Goal: Task Accomplishment & Management: Manage account settings

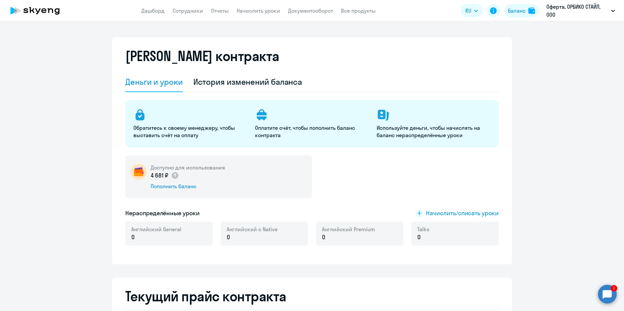
select select "english_adult_not_native_speaker"
click at [609, 296] on circle at bounding box center [607, 293] width 19 height 19
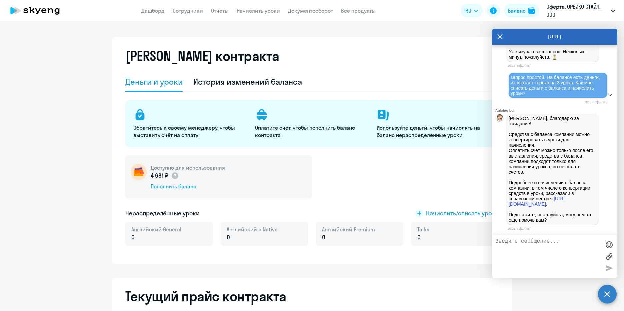
scroll to position [3244, 0]
click at [565, 199] on link "[URL][DOMAIN_NAME]" at bounding box center [536, 201] width 57 height 11
click at [181, 186] on div "Пополнить баланс" at bounding box center [188, 185] width 74 height 7
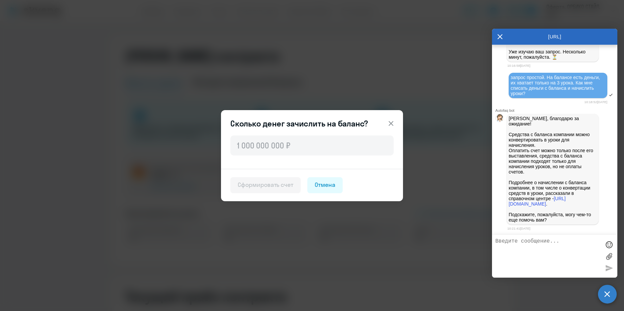
click at [394, 122] on icon at bounding box center [391, 123] width 8 height 8
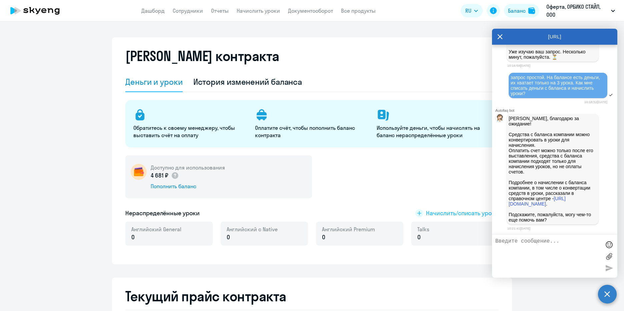
click at [443, 213] on span "Начислить/списать уроки" at bounding box center [462, 213] width 73 height 9
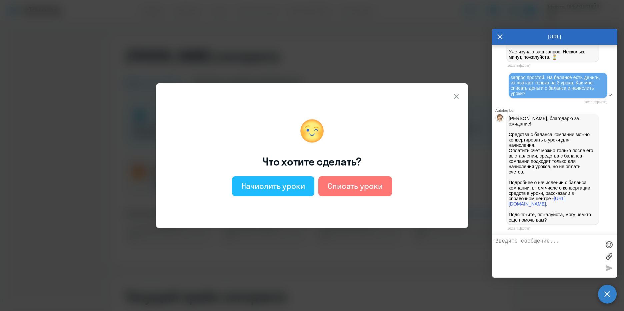
click at [247, 190] on div "Начислить уроки" at bounding box center [273, 185] width 64 height 11
select select "english_adult_not_native_speaker"
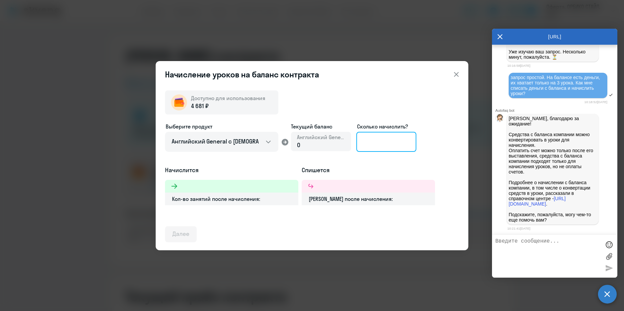
click at [375, 144] on input at bounding box center [386, 142] width 60 height 20
type input "3"
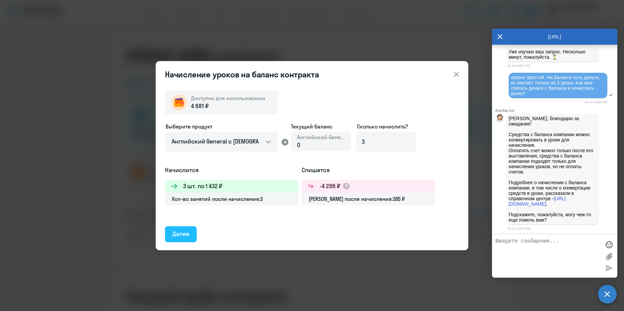
click at [181, 234] on div "Далее" at bounding box center [180, 233] width 17 height 9
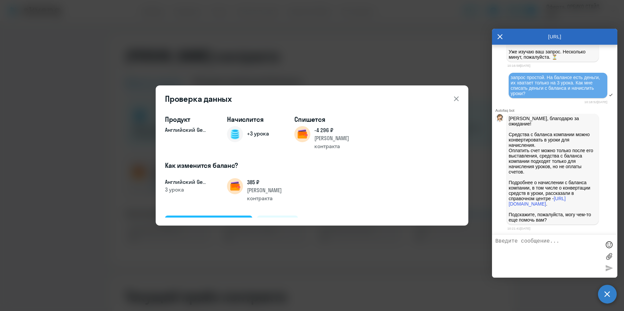
click at [227, 219] on div "Подтвердить и начислить" at bounding box center [208, 223] width 73 height 9
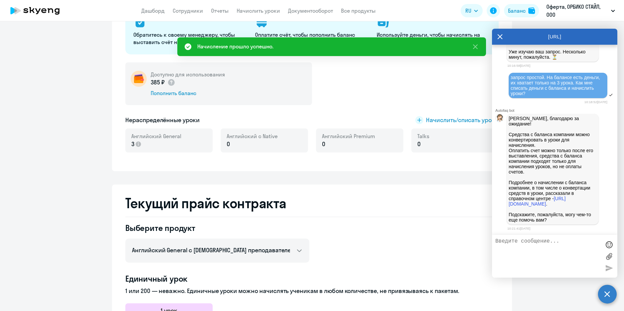
scroll to position [133, 0]
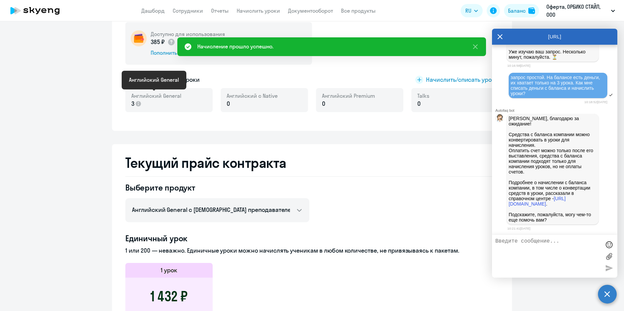
click at [147, 98] on span "Английский General" at bounding box center [156, 95] width 50 height 7
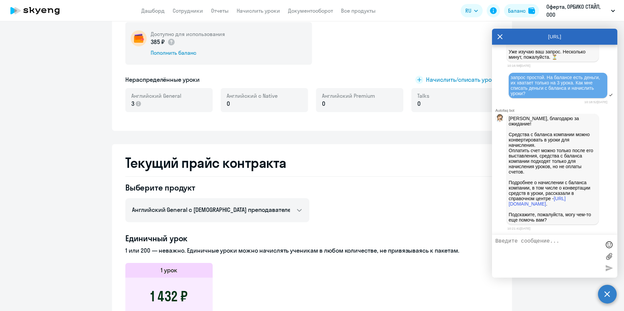
click at [497, 35] on icon at bounding box center [499, 37] width 5 height 16
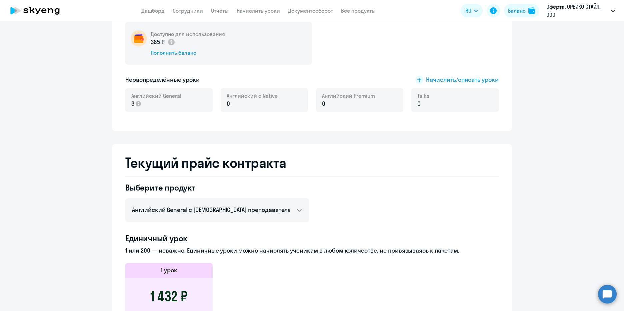
click at [606, 295] on circle at bounding box center [607, 293] width 19 height 19
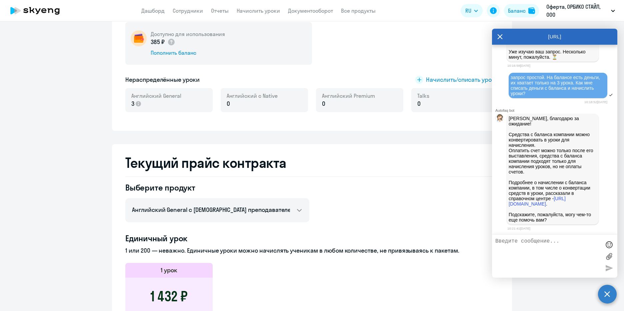
scroll to position [3241, 0]
click at [565, 201] on link "[URL][DOMAIN_NAME]" at bounding box center [536, 201] width 57 height 11
click at [496, 36] on div "[URL]" at bounding box center [554, 37] width 125 height 16
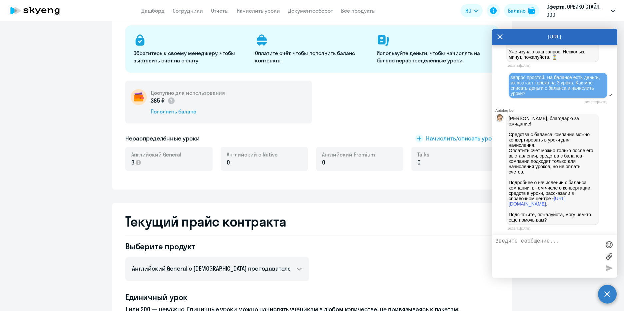
scroll to position [0, 0]
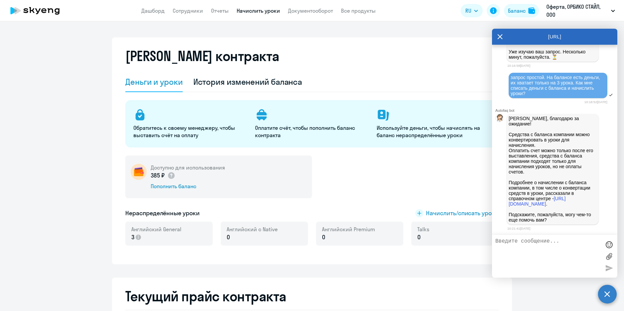
click at [264, 12] on link "Начислить уроки" at bounding box center [258, 10] width 43 height 7
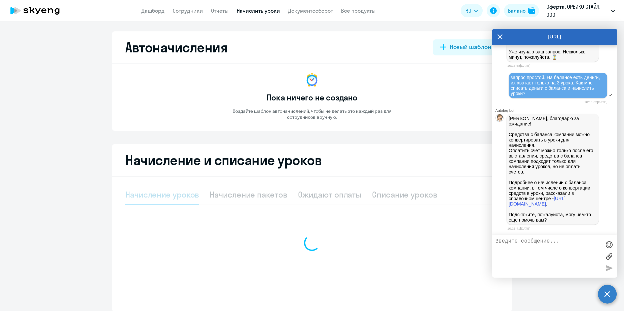
select select "10"
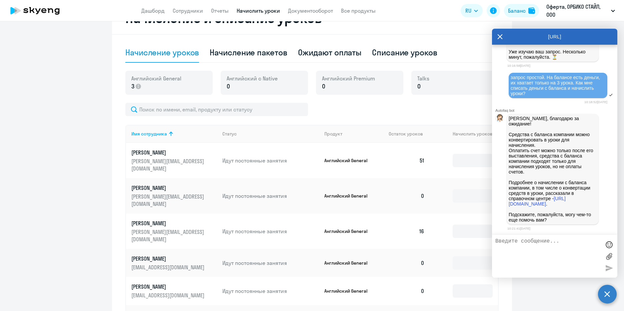
scroll to position [198, 0]
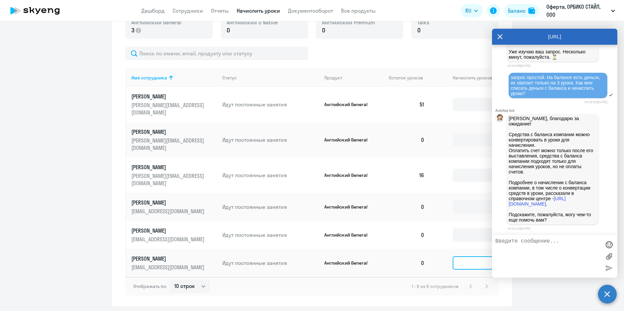
click at [461, 256] on input at bounding box center [473, 262] width 40 height 13
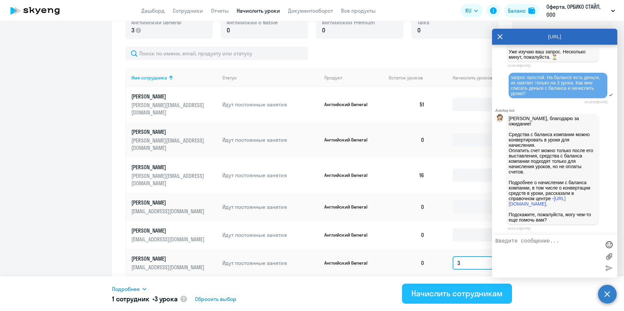
type input "3"
click at [461, 292] on div "Начислить сотрудникам" at bounding box center [456, 293] width 91 height 11
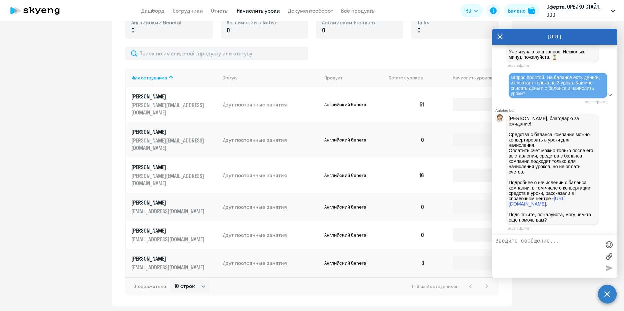
click at [500, 33] on icon at bounding box center [499, 37] width 5 height 16
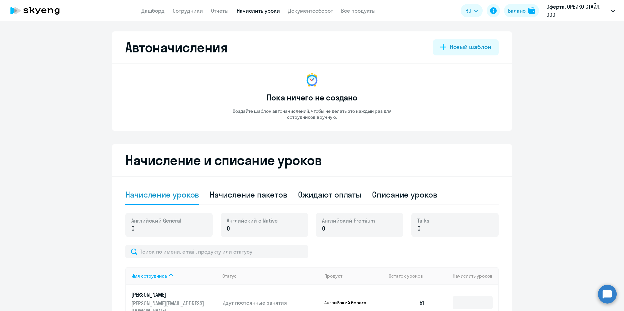
select select "10"
